Goal: Transaction & Acquisition: Obtain resource

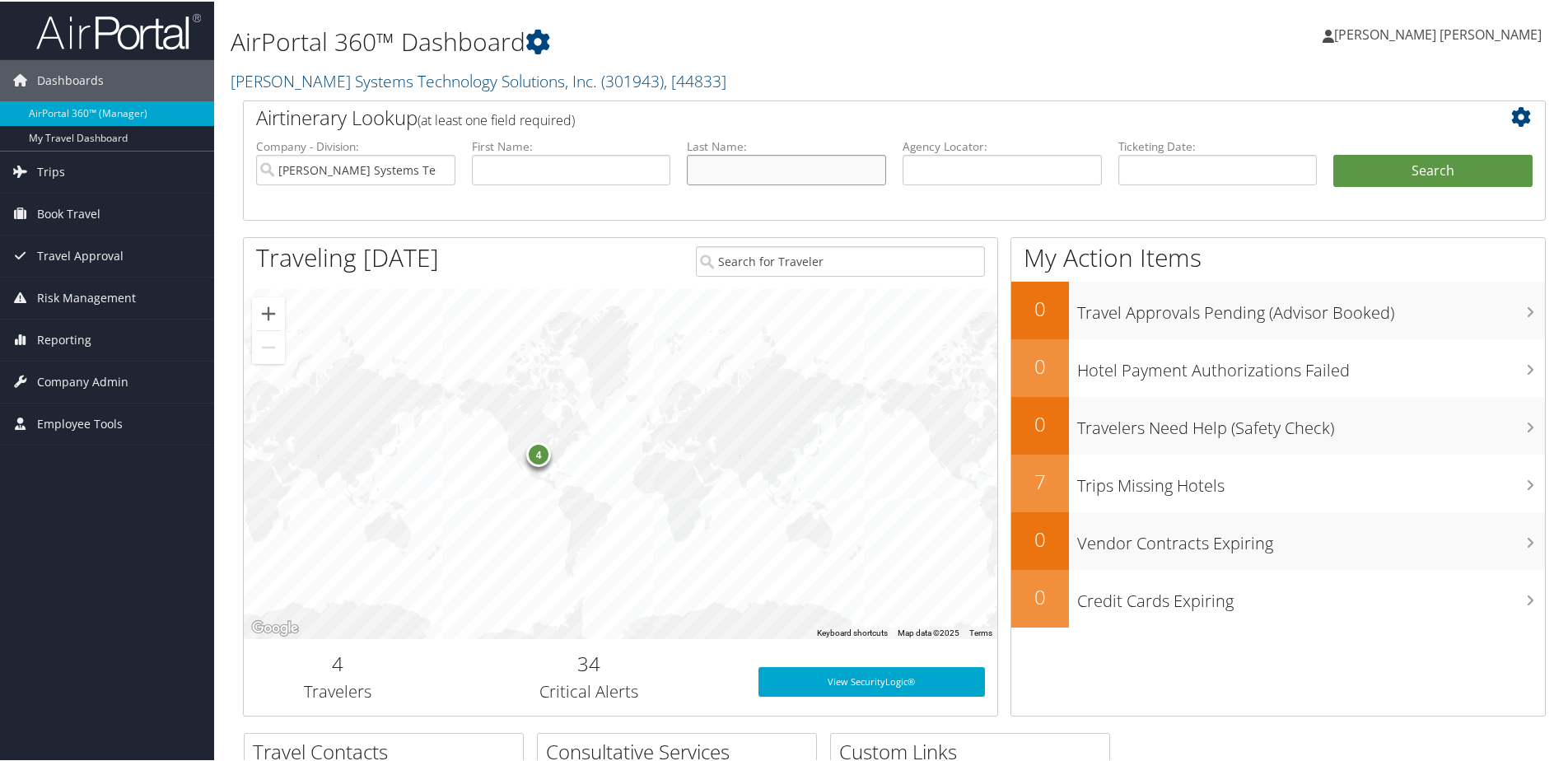
click at [765, 165] on input "text" at bounding box center [786, 169] width 200 height 31
type input "wade"
click at [1333, 153] on button "Search" at bounding box center [1433, 170] width 200 height 33
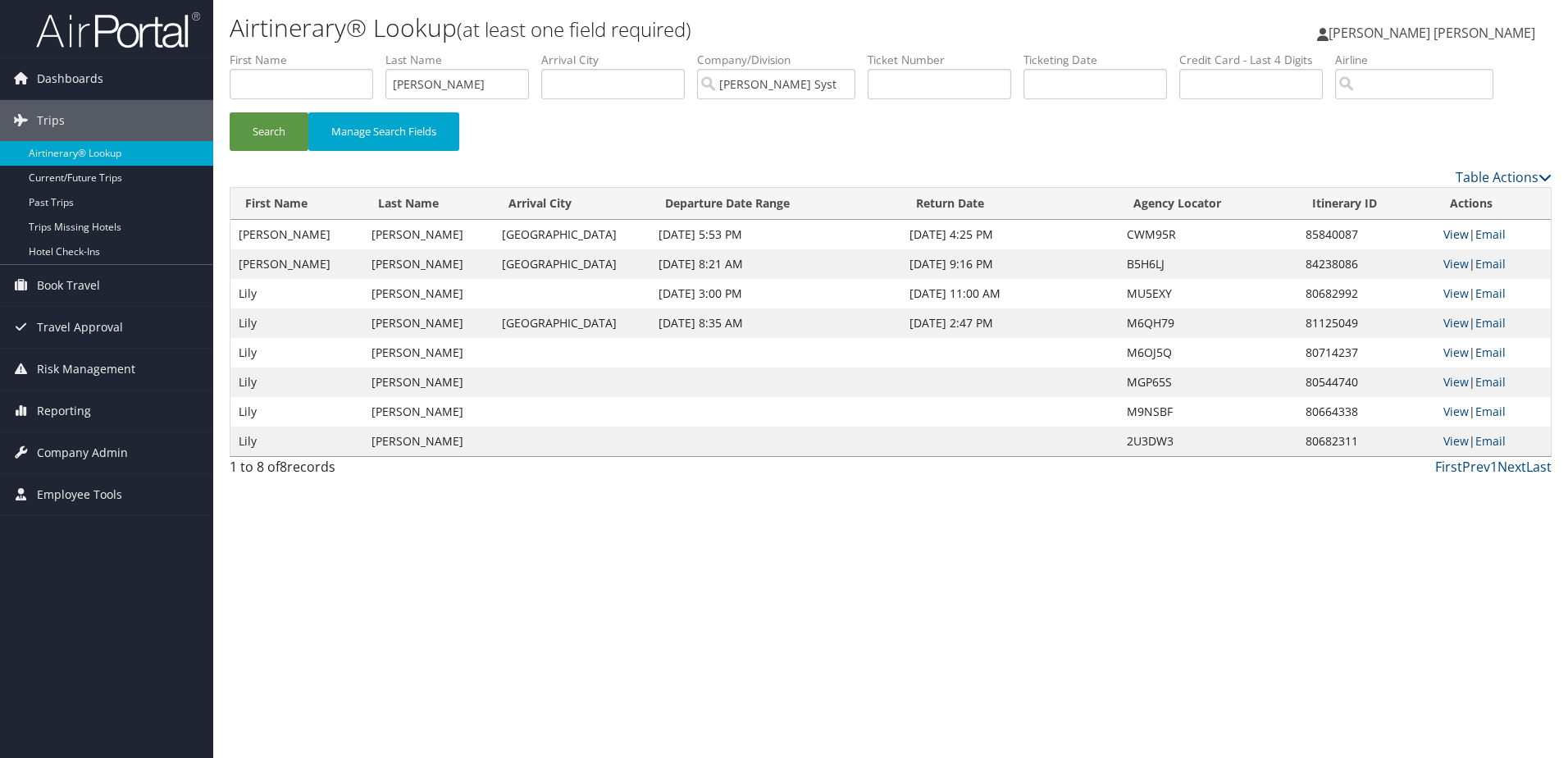
click at [1463, 230] on link "View" at bounding box center [1456, 234] width 25 height 15
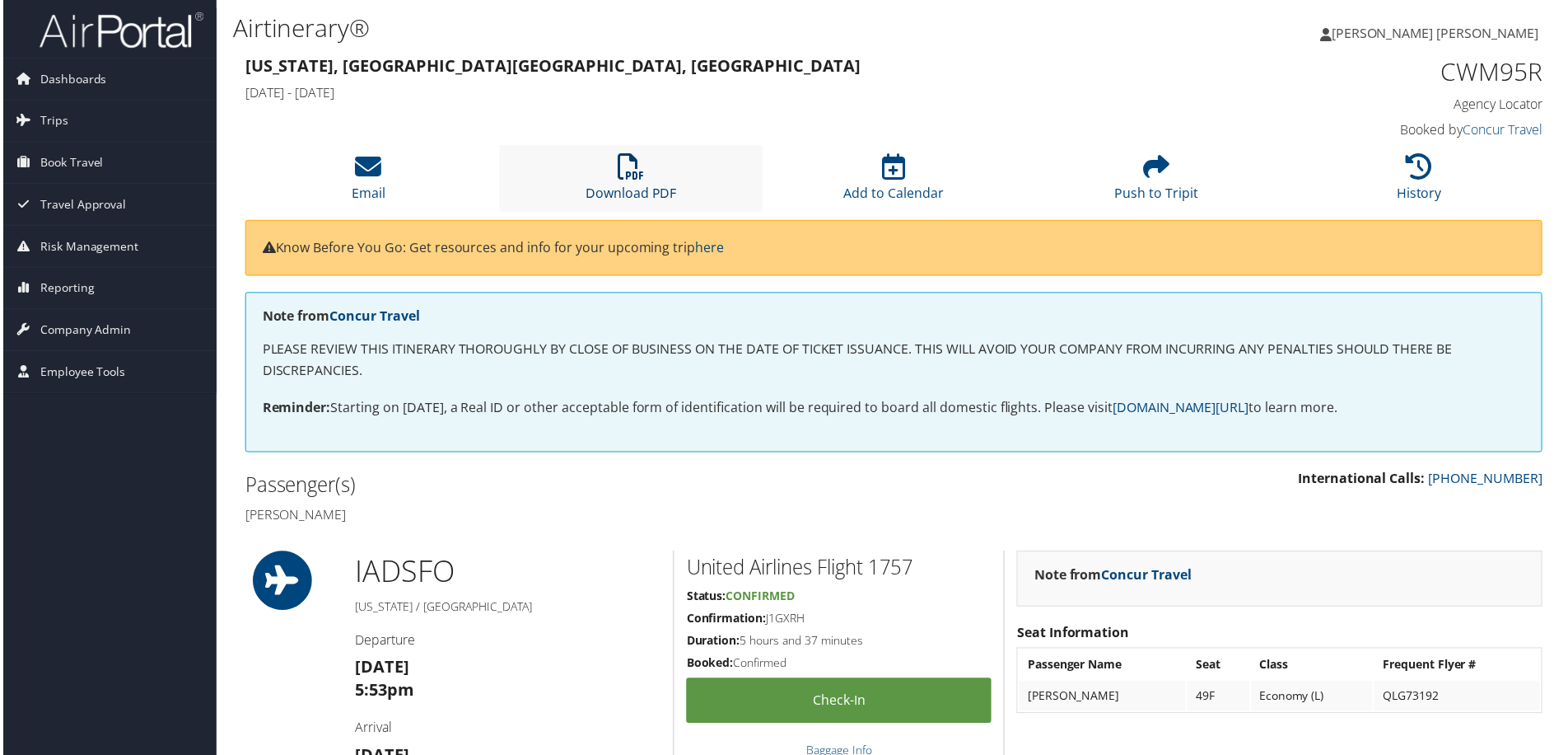
click at [598, 189] on link "Download PDF" at bounding box center [630, 183] width 92 height 40
